Goal: Navigation & Orientation: Find specific page/section

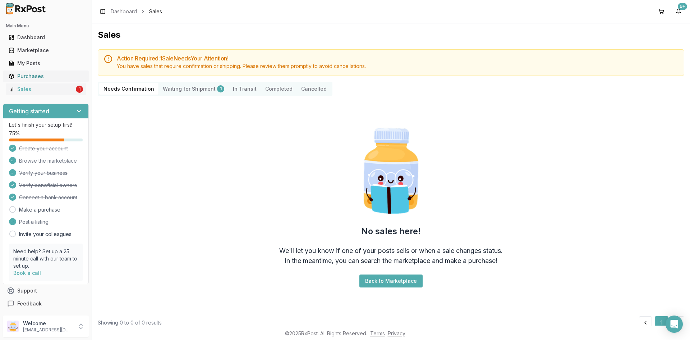
click at [78, 79] on div "Purchases" at bounding box center [46, 76] width 74 height 7
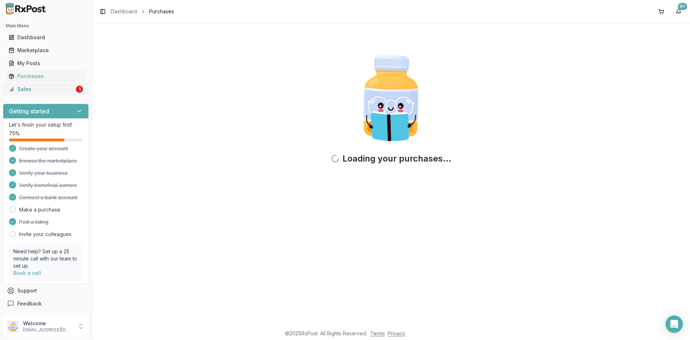
click at [70, 88] on div "Sales" at bounding box center [42, 89] width 66 height 7
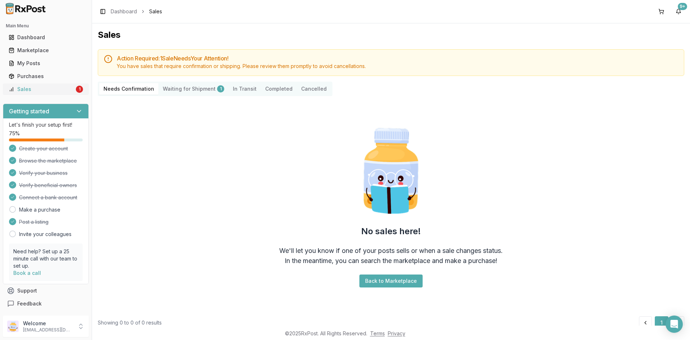
click at [70, 88] on div "Sales" at bounding box center [42, 89] width 66 height 7
